Goal: Task Accomplishment & Management: Manage account settings

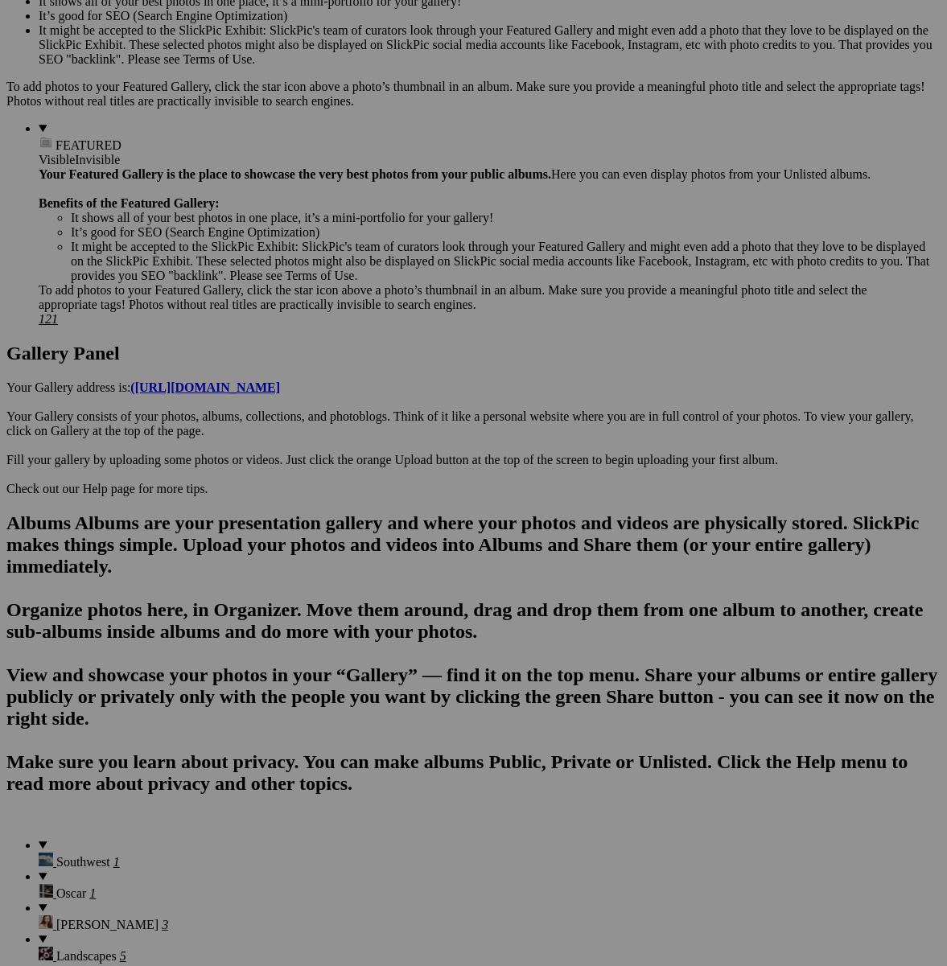
scroll to position [559, 0]
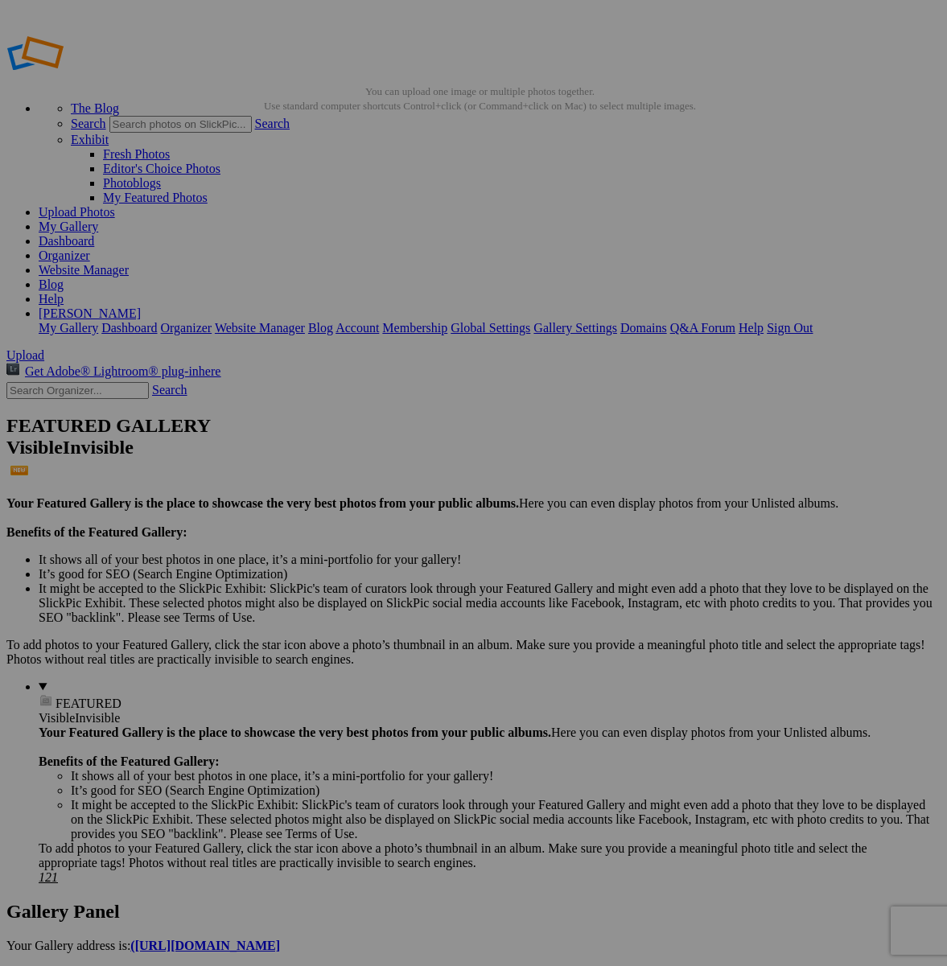
type input "[PERSON_NAME]"
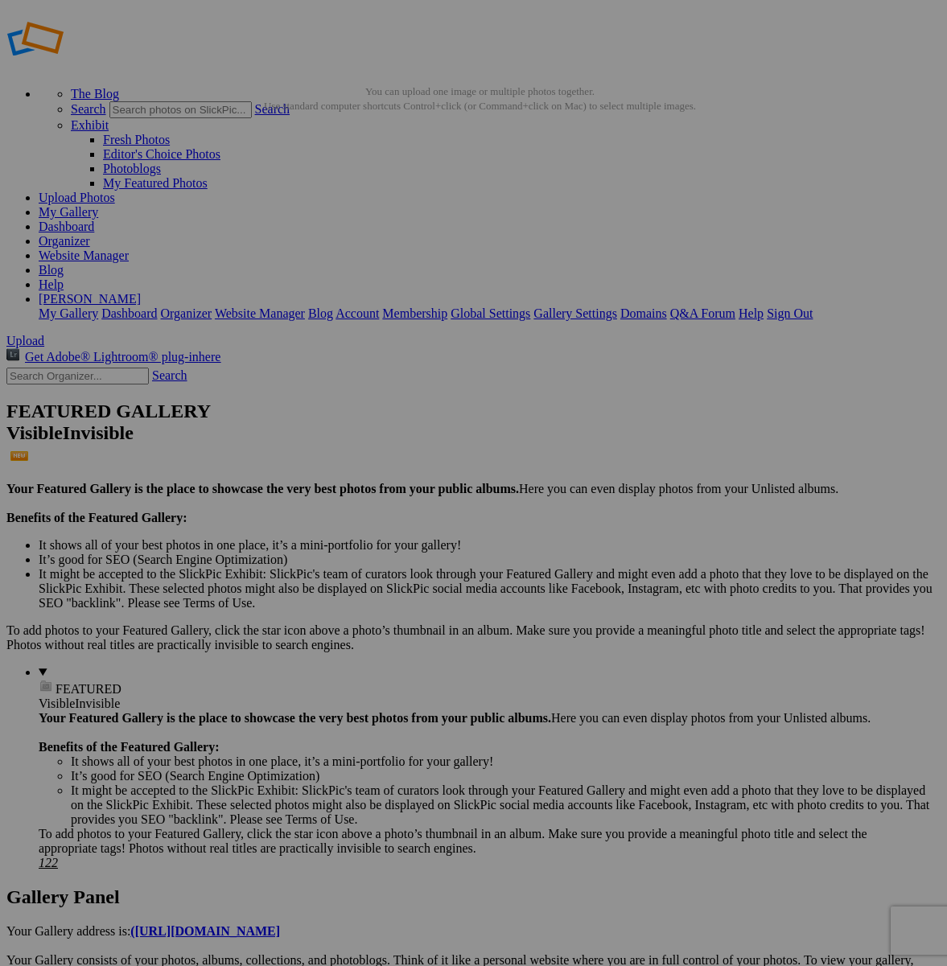
click at [98, 205] on link "My Gallery" at bounding box center [69, 212] width 60 height 14
